Goal: Information Seeking & Learning: Learn about a topic

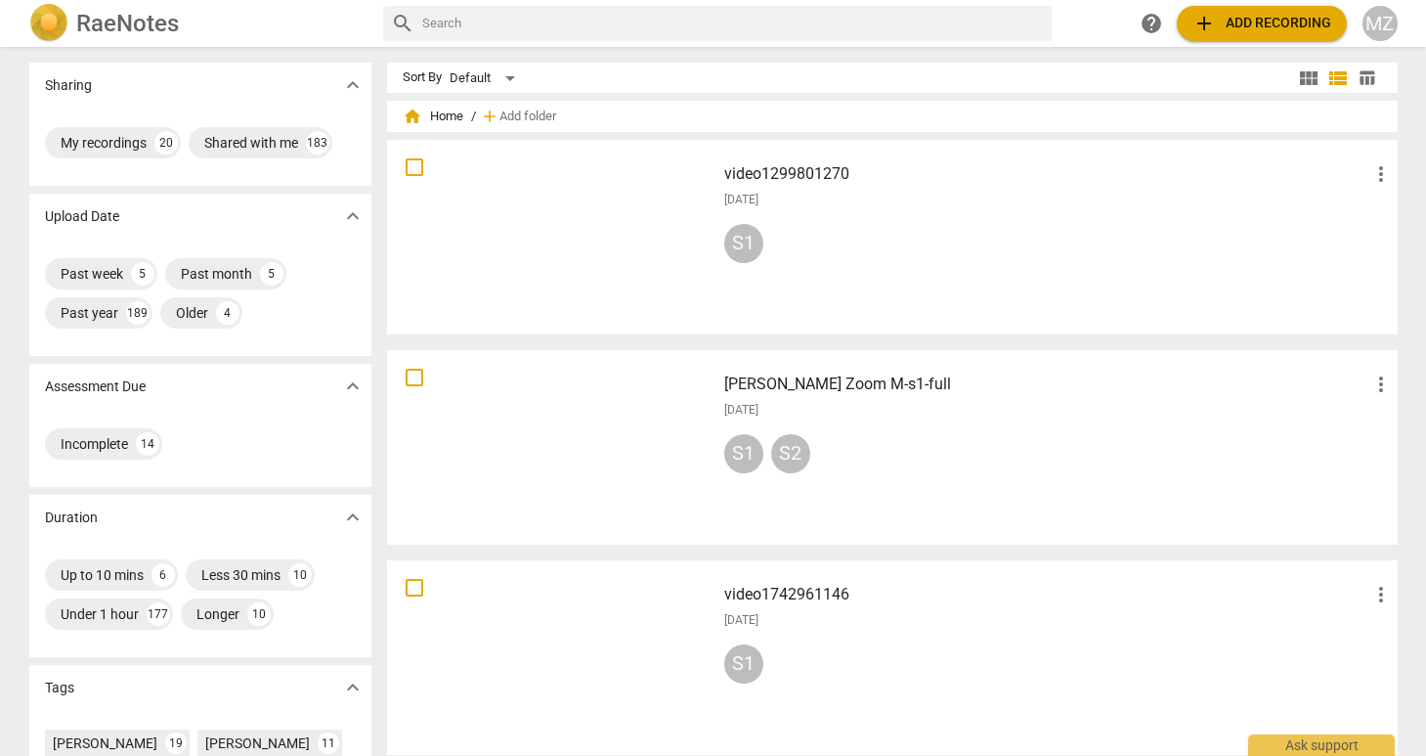
click at [198, 232] on div "Upload Date expand_more" at bounding box center [200, 216] width 342 height 45
click at [195, 271] on div "Past month" at bounding box center [216, 274] width 71 height 20
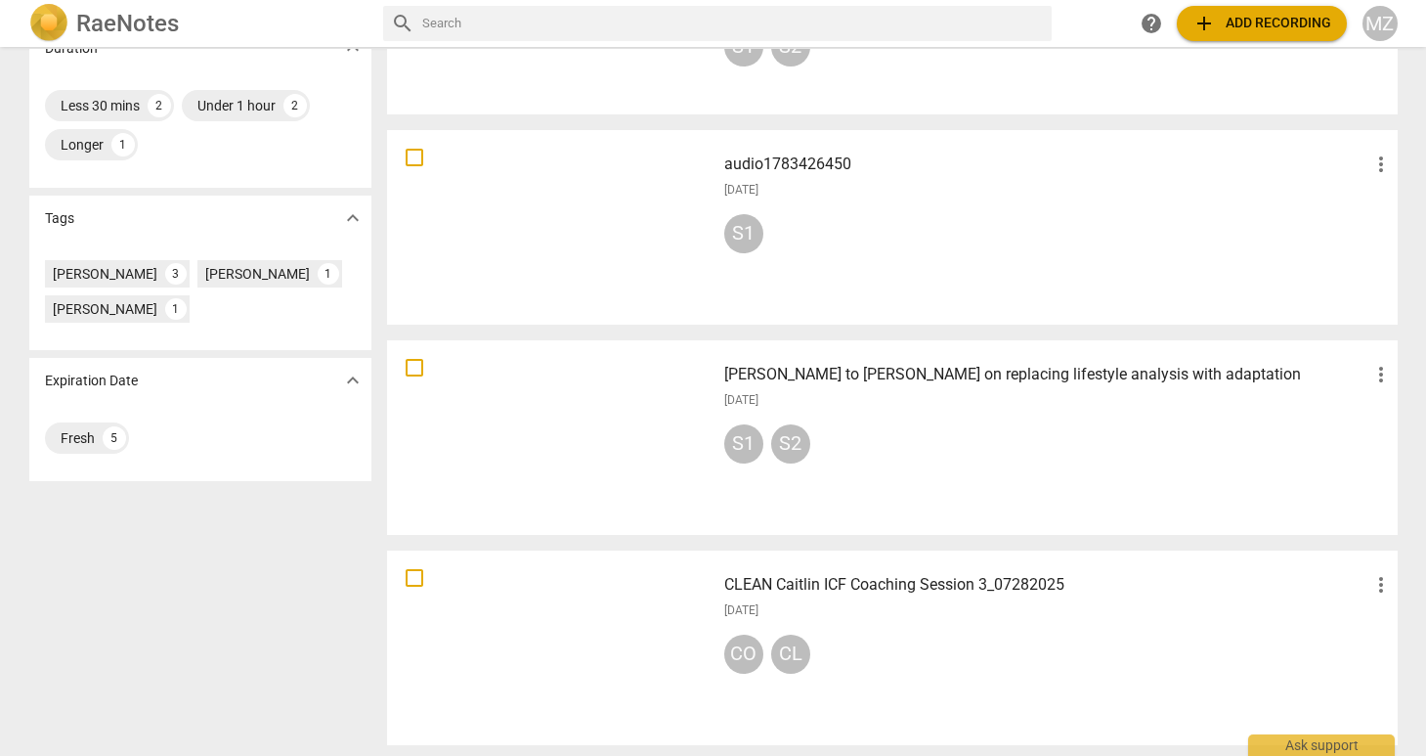
scroll to position [435, 0]
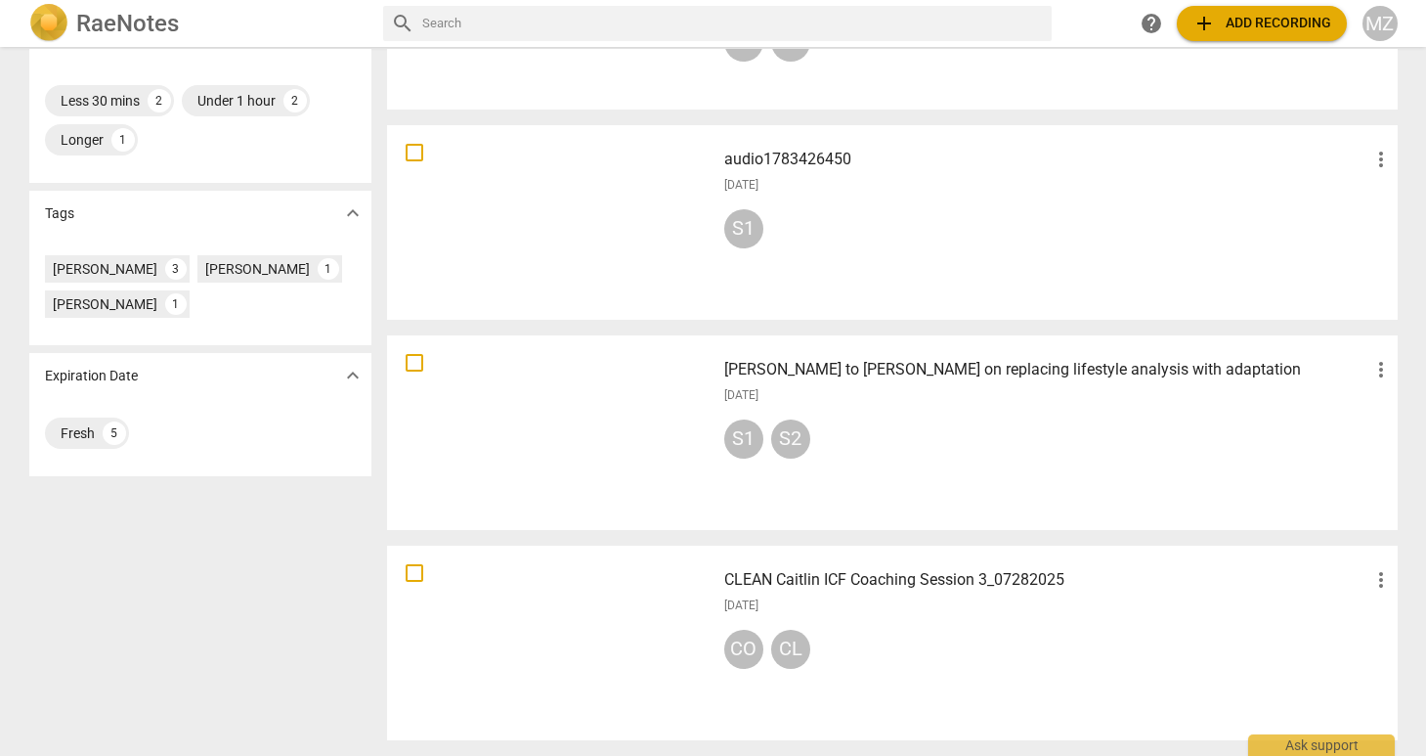
click at [628, 611] on div at bounding box center [551, 642] width 315 height 181
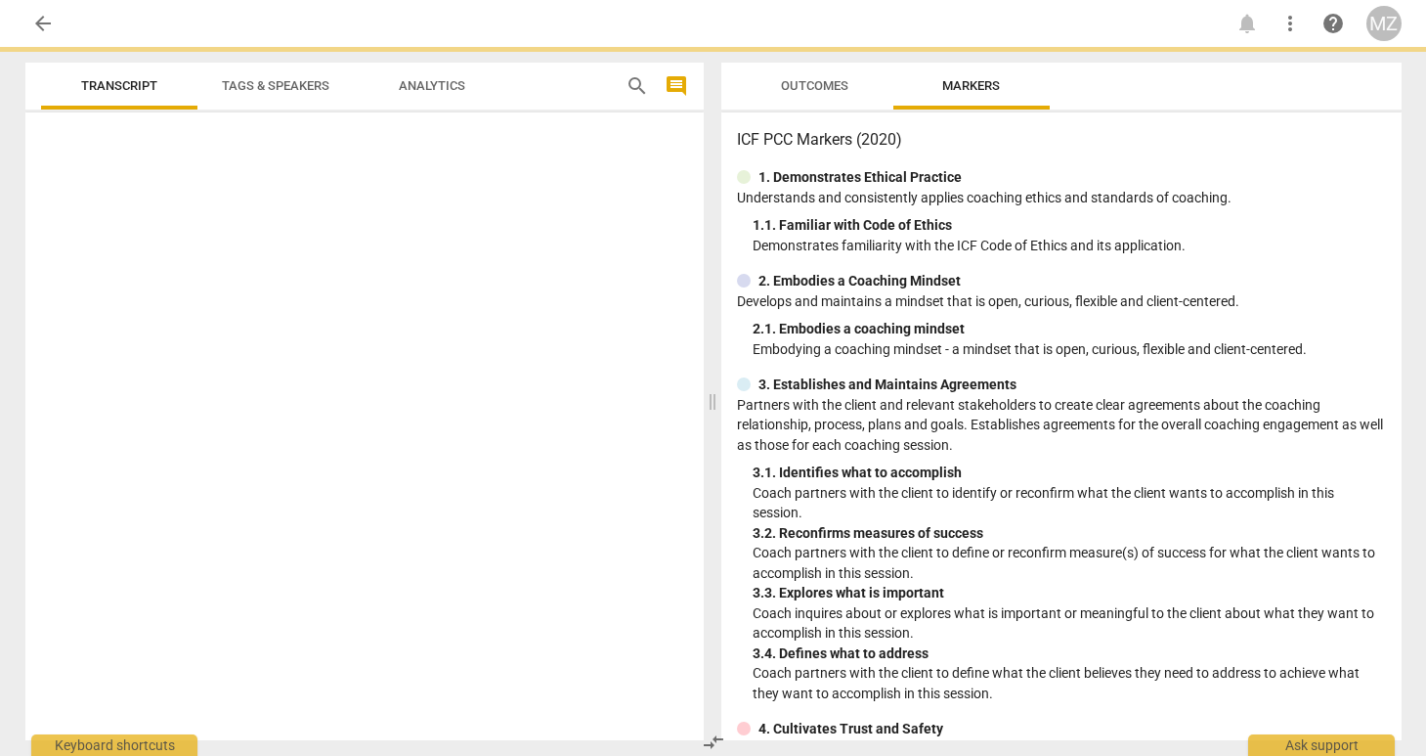
click at [628, 611] on div at bounding box center [364, 430] width 678 height 620
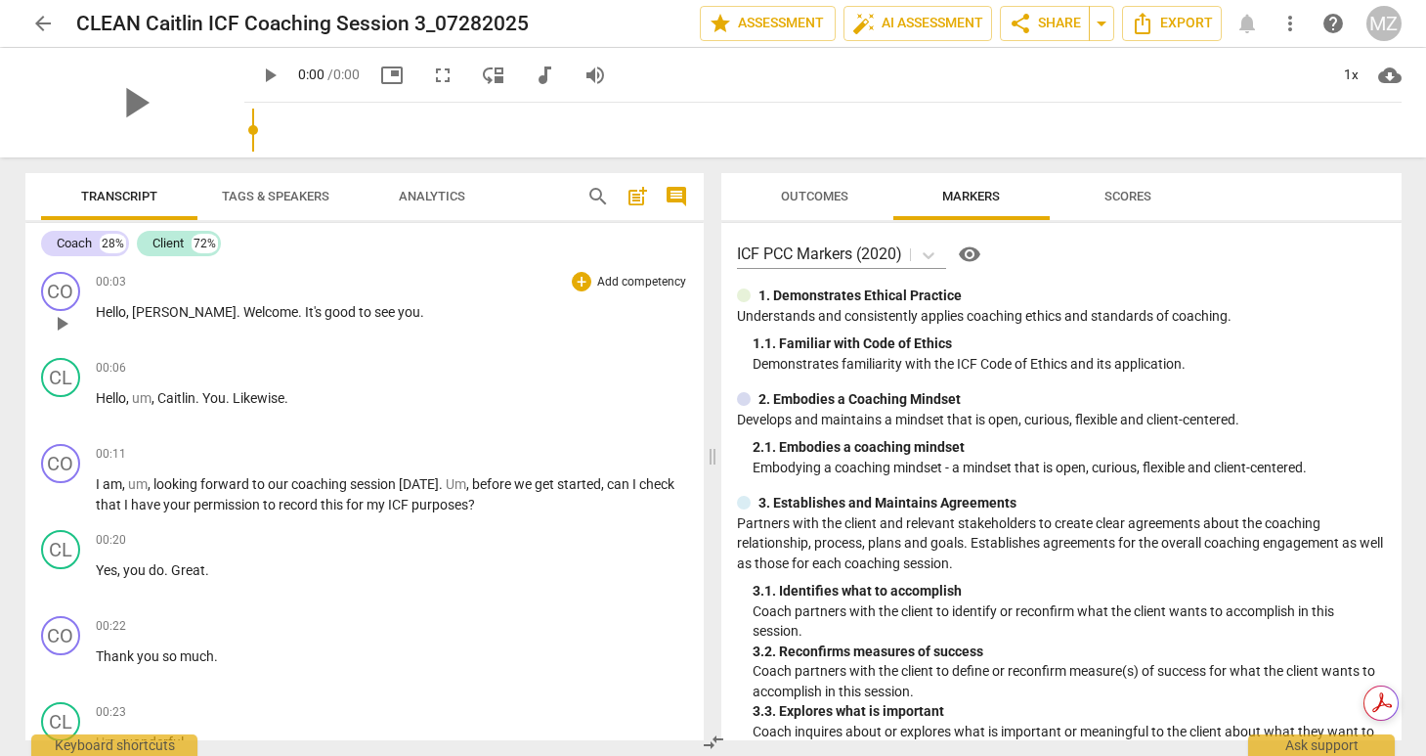
click at [400, 336] on div "00:03 + Add competency keyboard_arrow_right Hello , [PERSON_NAME] . Welcome . I…" at bounding box center [392, 307] width 592 height 70
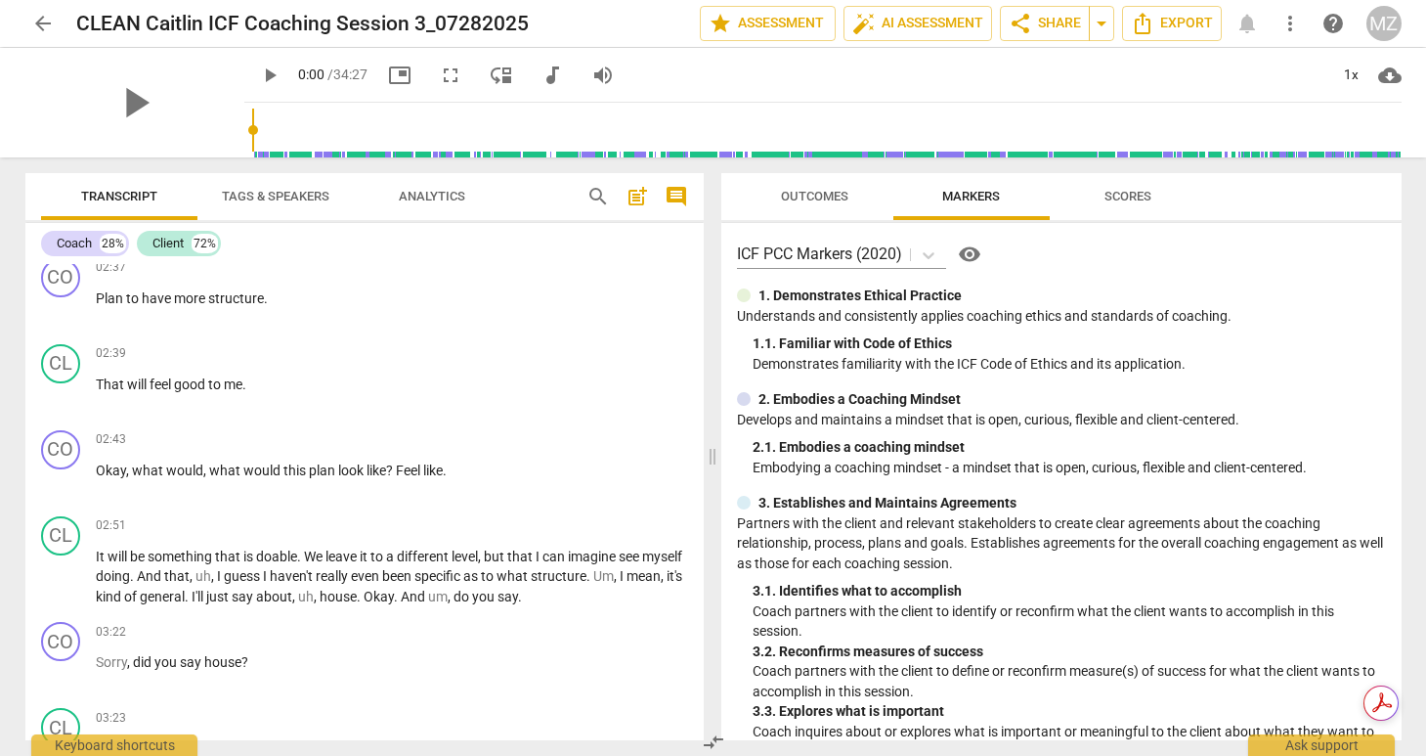
scroll to position [1279, 0]
click at [118, 98] on span "play_arrow" at bounding box center [134, 102] width 51 height 51
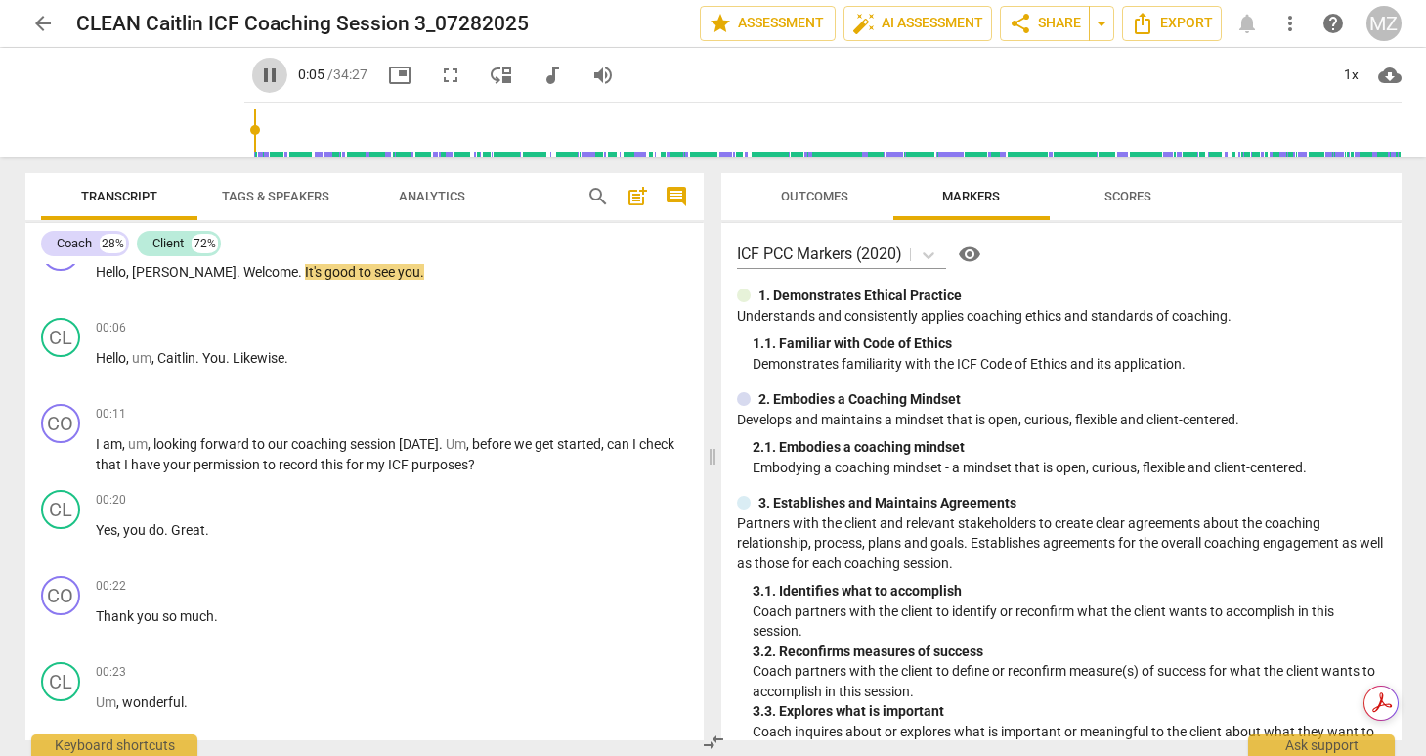
click at [258, 73] on span "pause" at bounding box center [269, 75] width 23 height 23
type input "5"
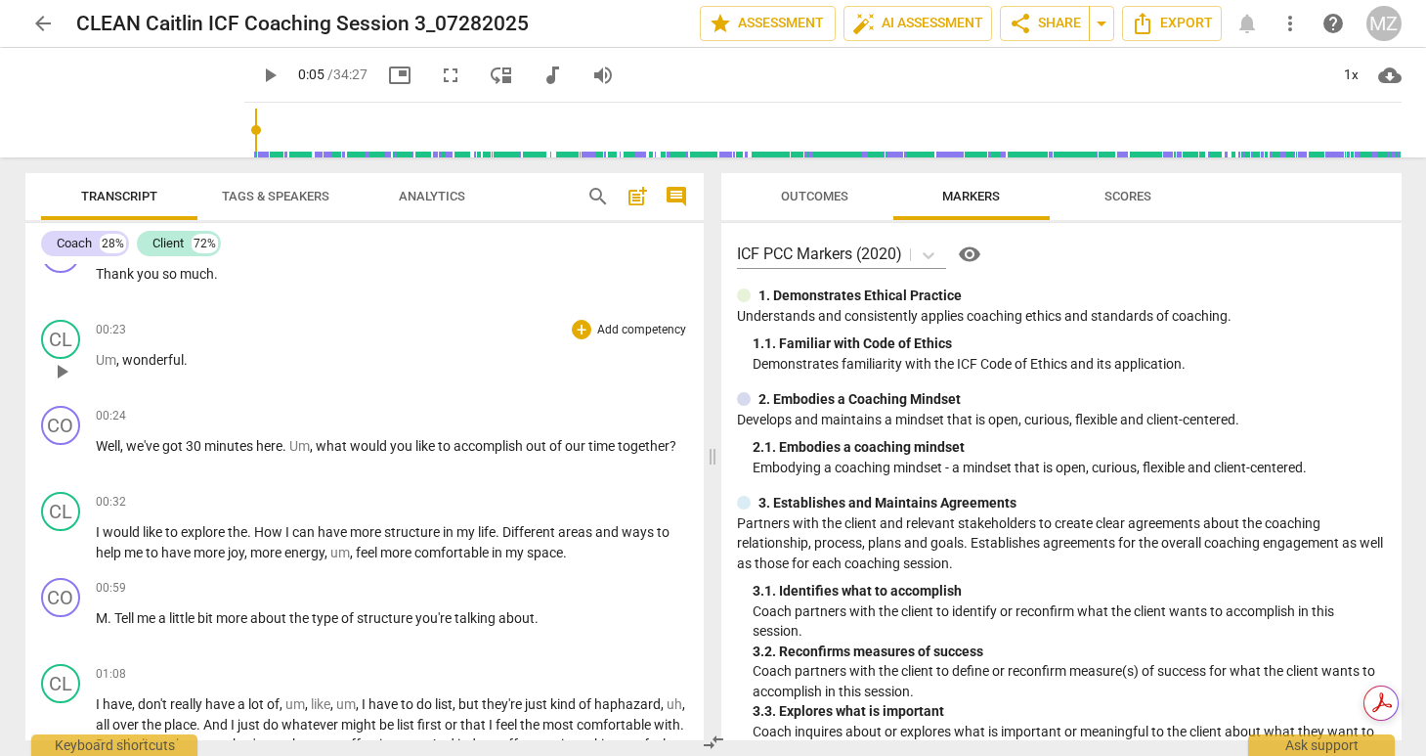
scroll to position [392, 0]
